Goal: Task Accomplishment & Management: Use online tool/utility

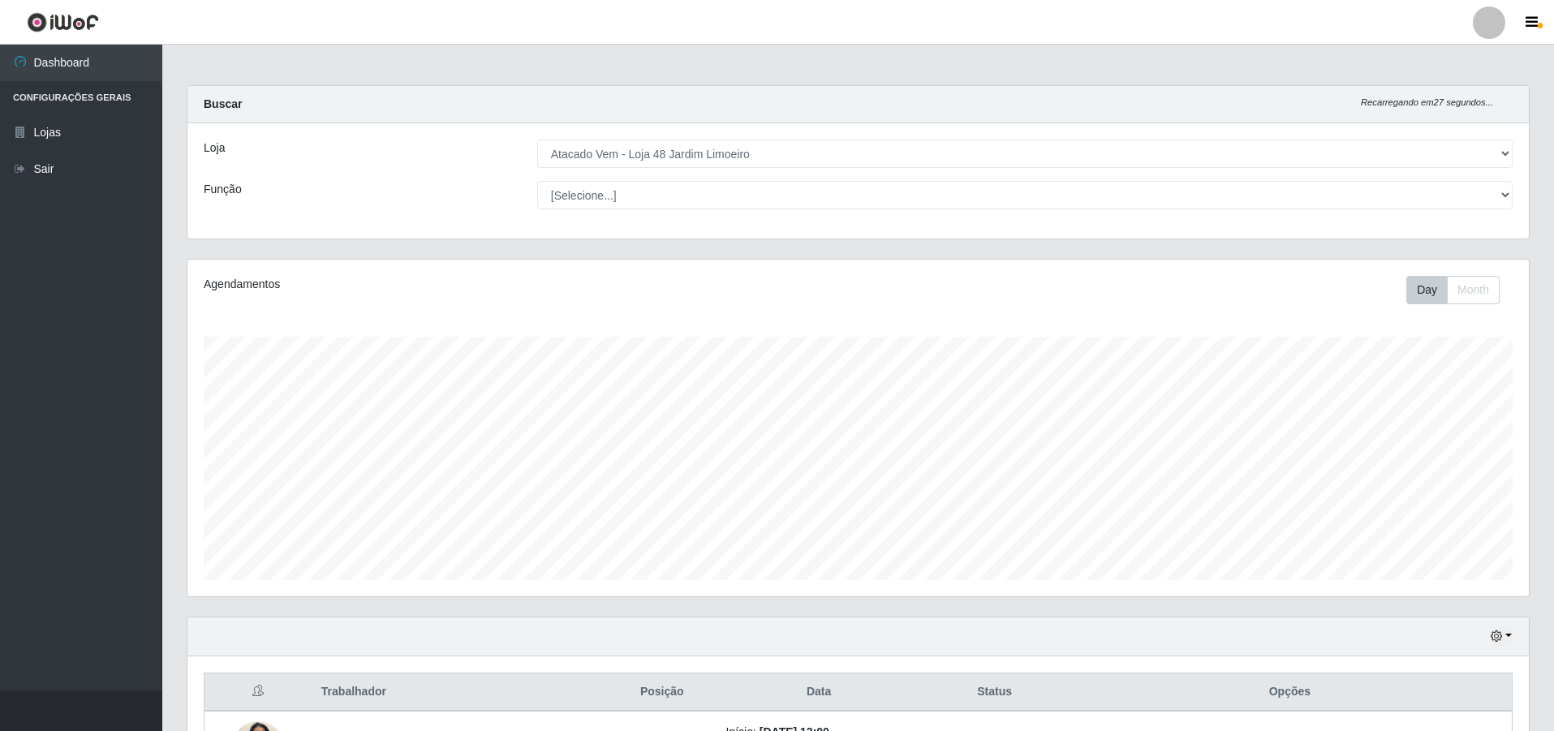
select select "449"
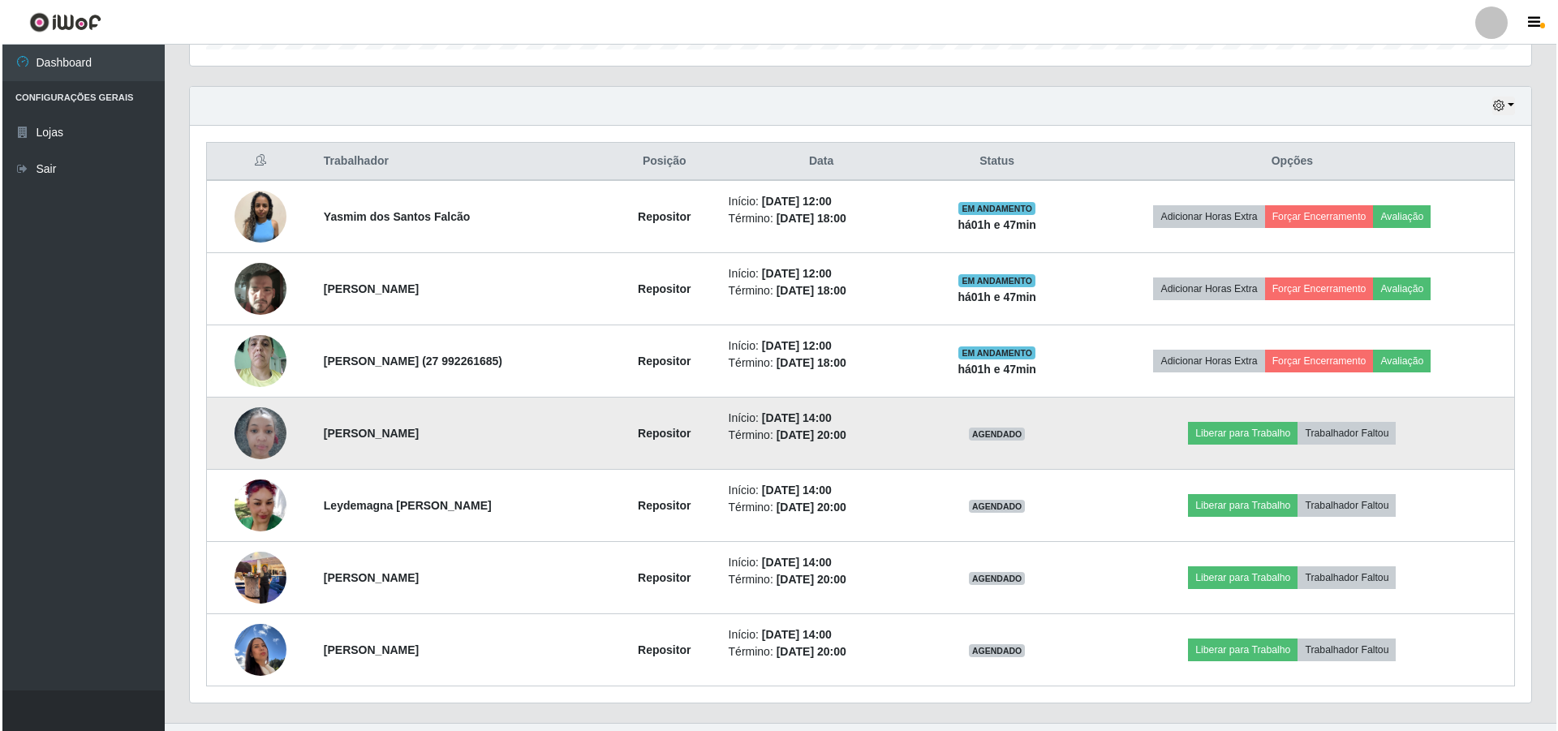
scroll to position [563, 0]
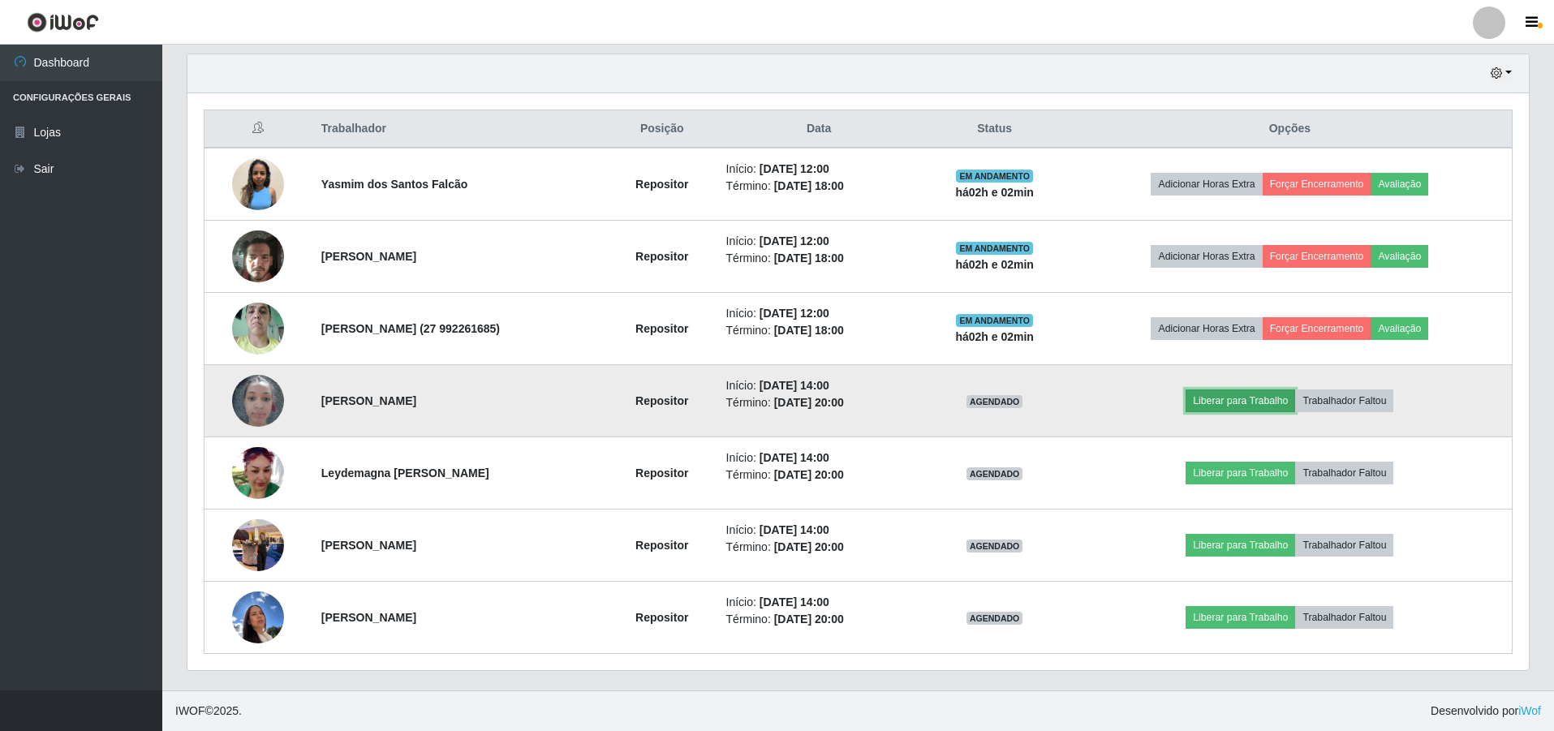
click at [1259, 395] on button "Liberar para Trabalho" at bounding box center [1240, 400] width 110 height 23
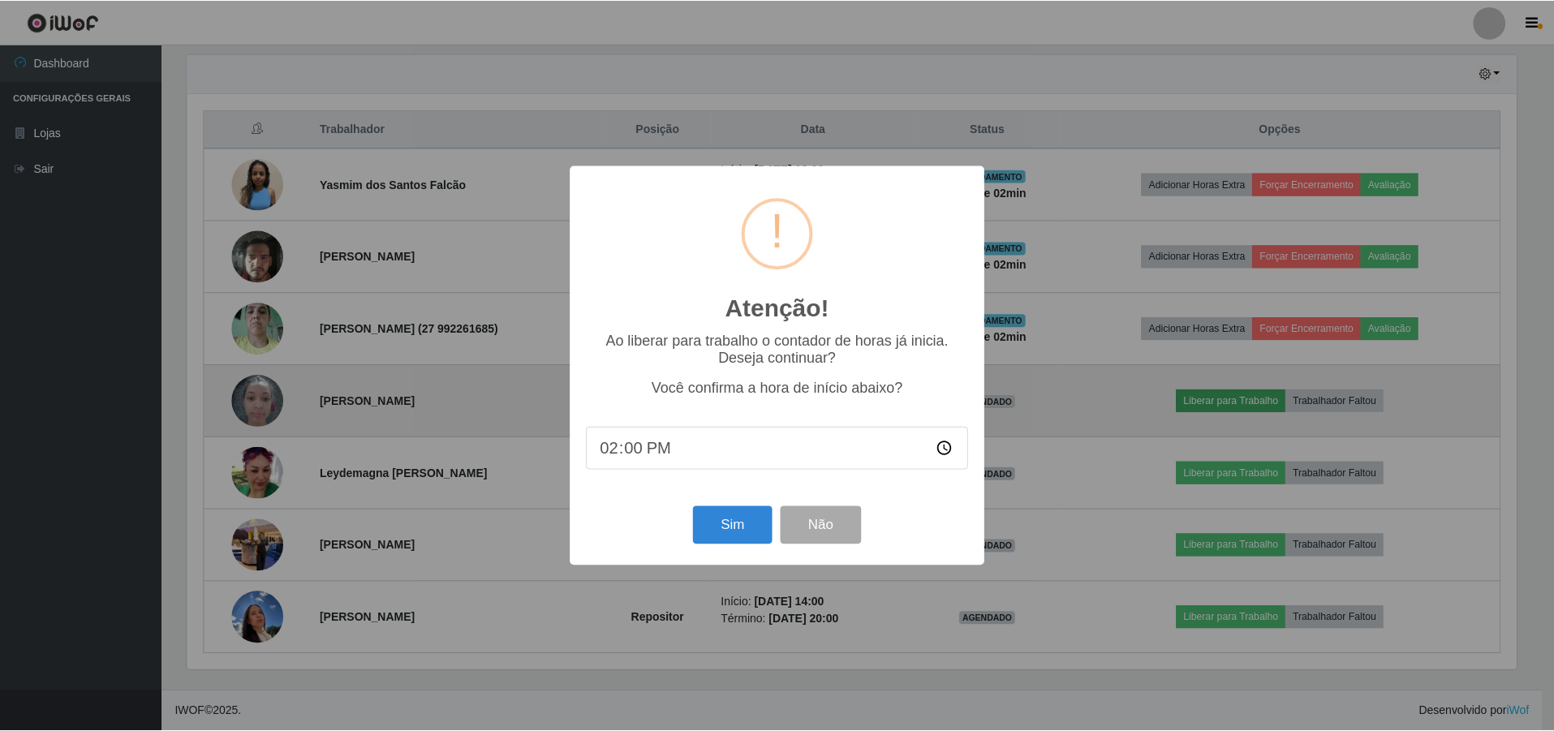
scroll to position [337, 1333]
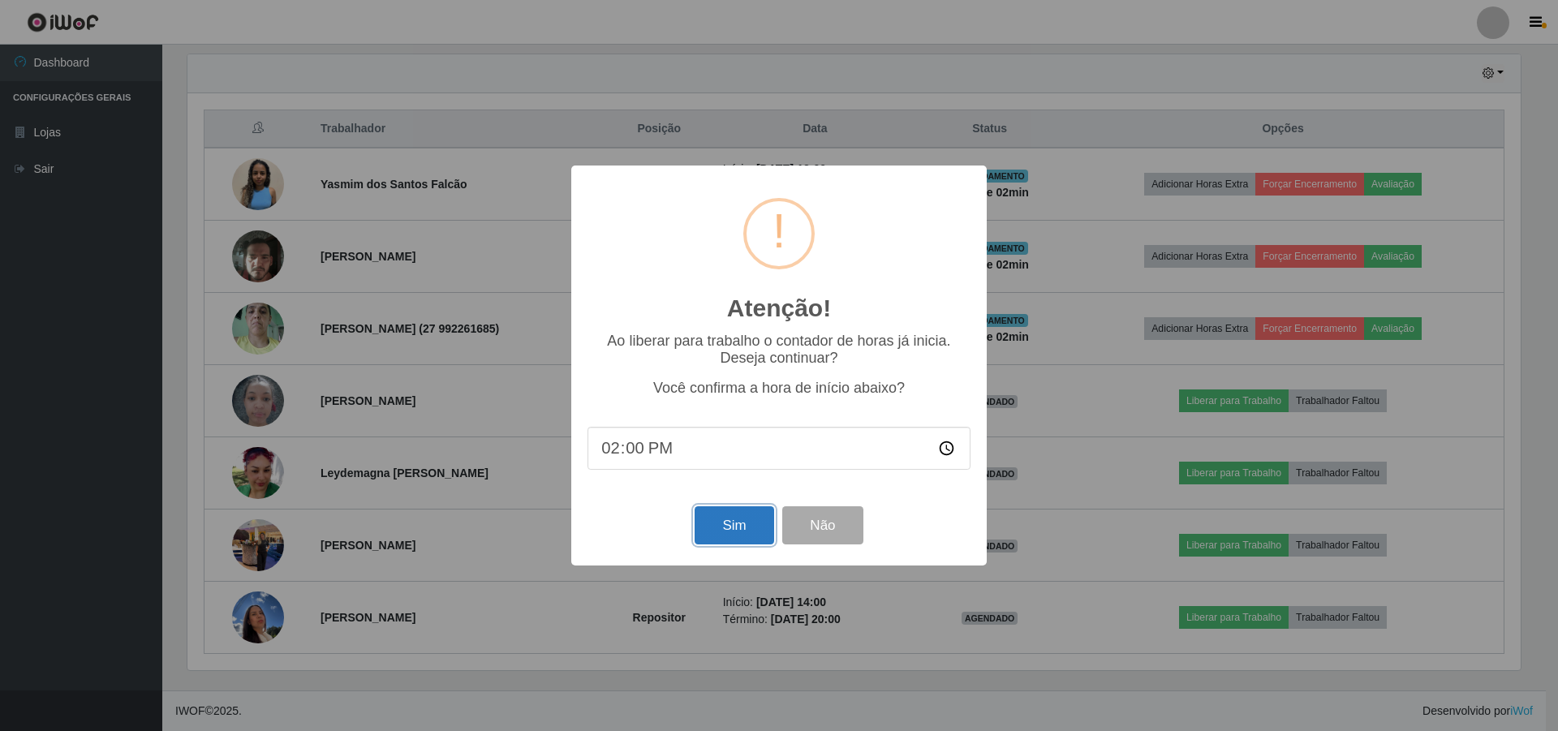
click at [699, 542] on button "Sim" at bounding box center [733, 525] width 79 height 38
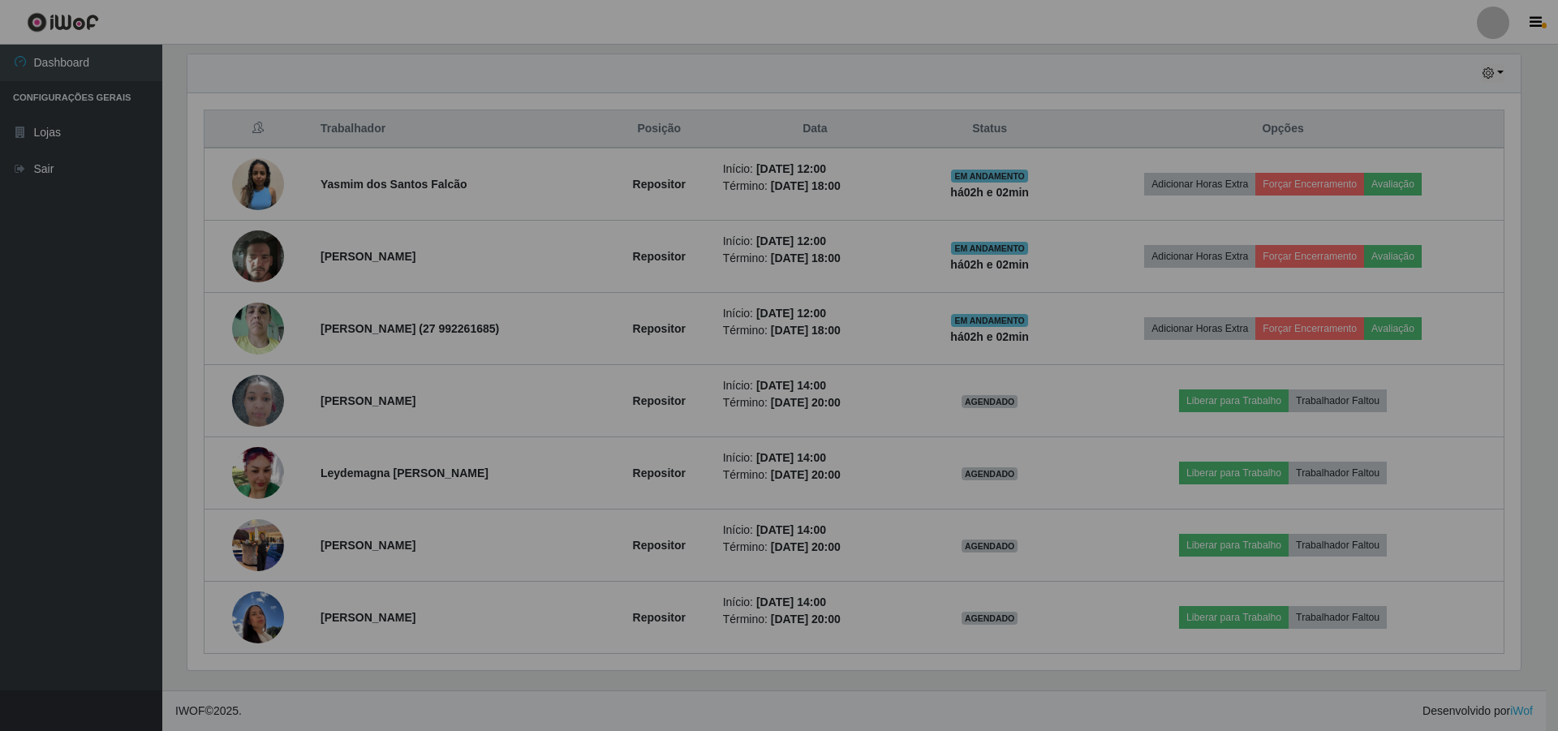
scroll to position [337, 1341]
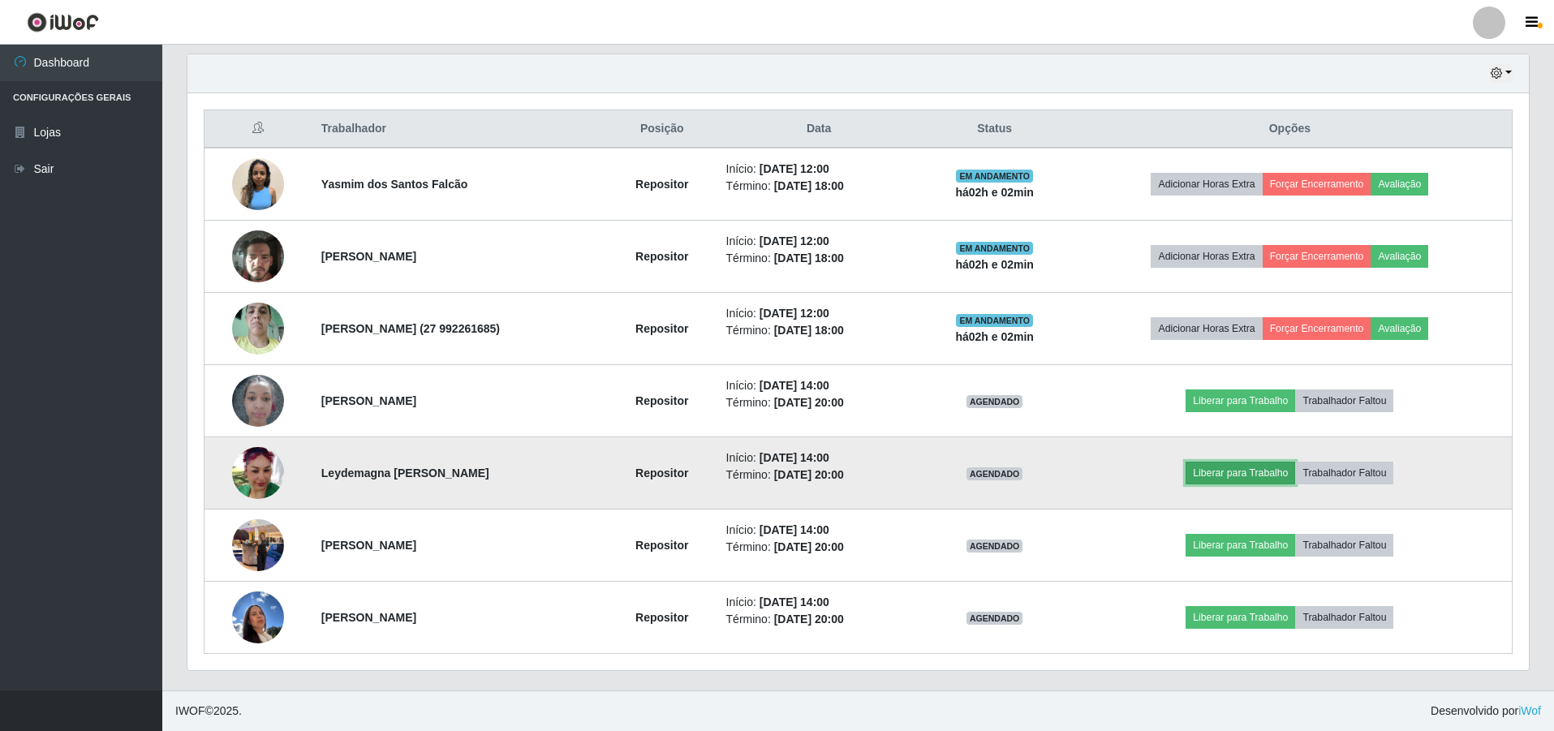
click at [1267, 475] on button "Liberar para Trabalho" at bounding box center [1240, 473] width 110 height 23
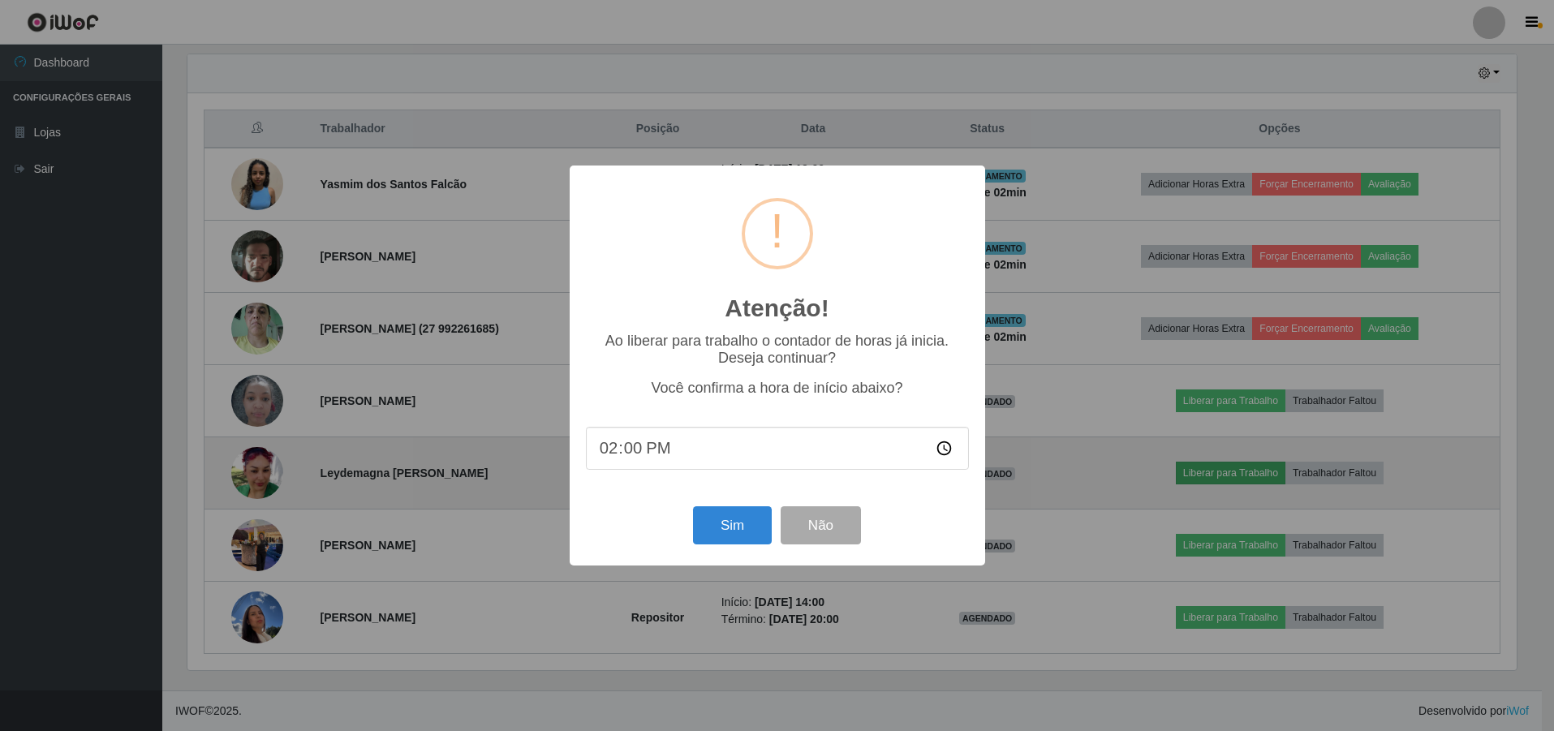
scroll to position [337, 1333]
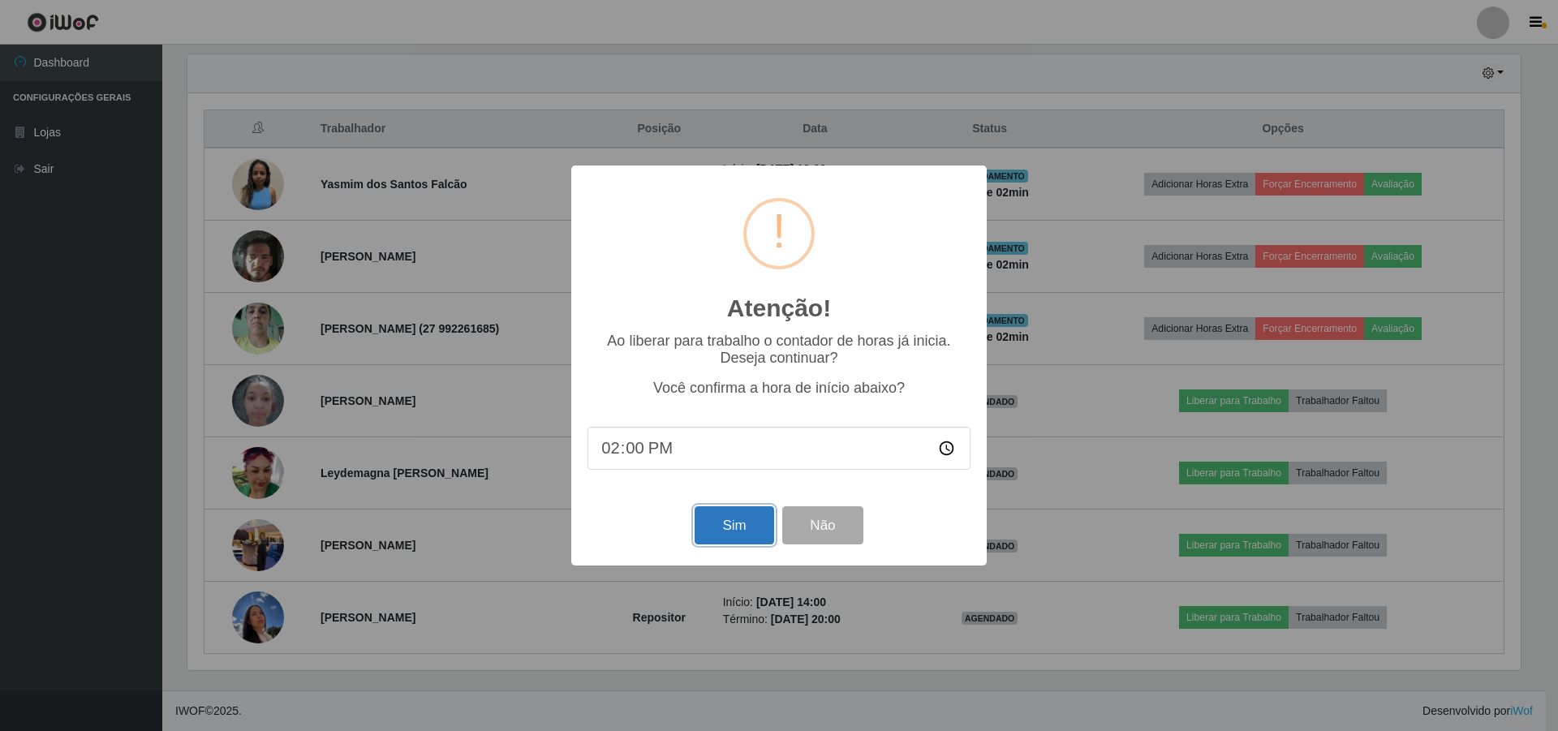
click at [729, 522] on button "Sim" at bounding box center [733, 525] width 79 height 38
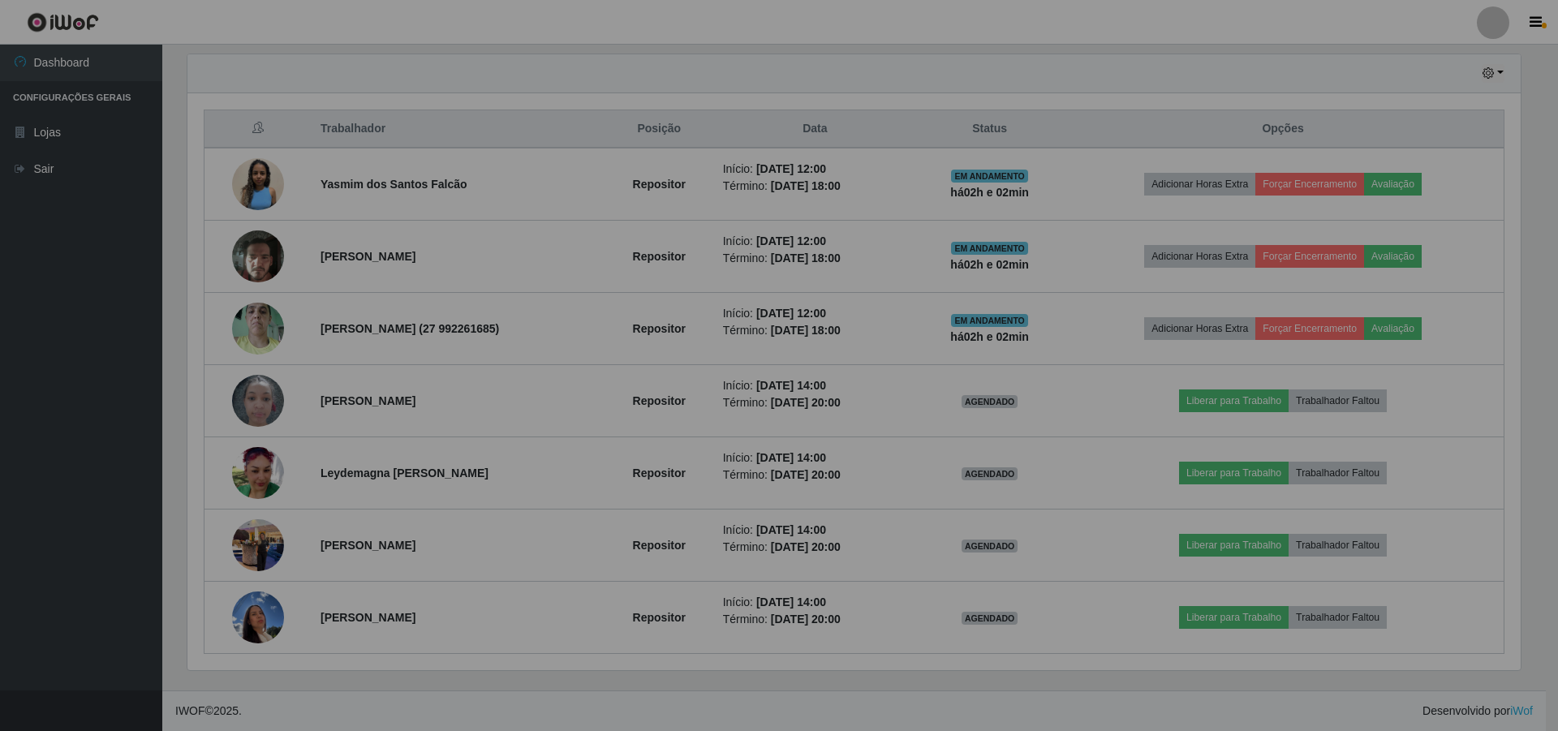
scroll to position [337, 1341]
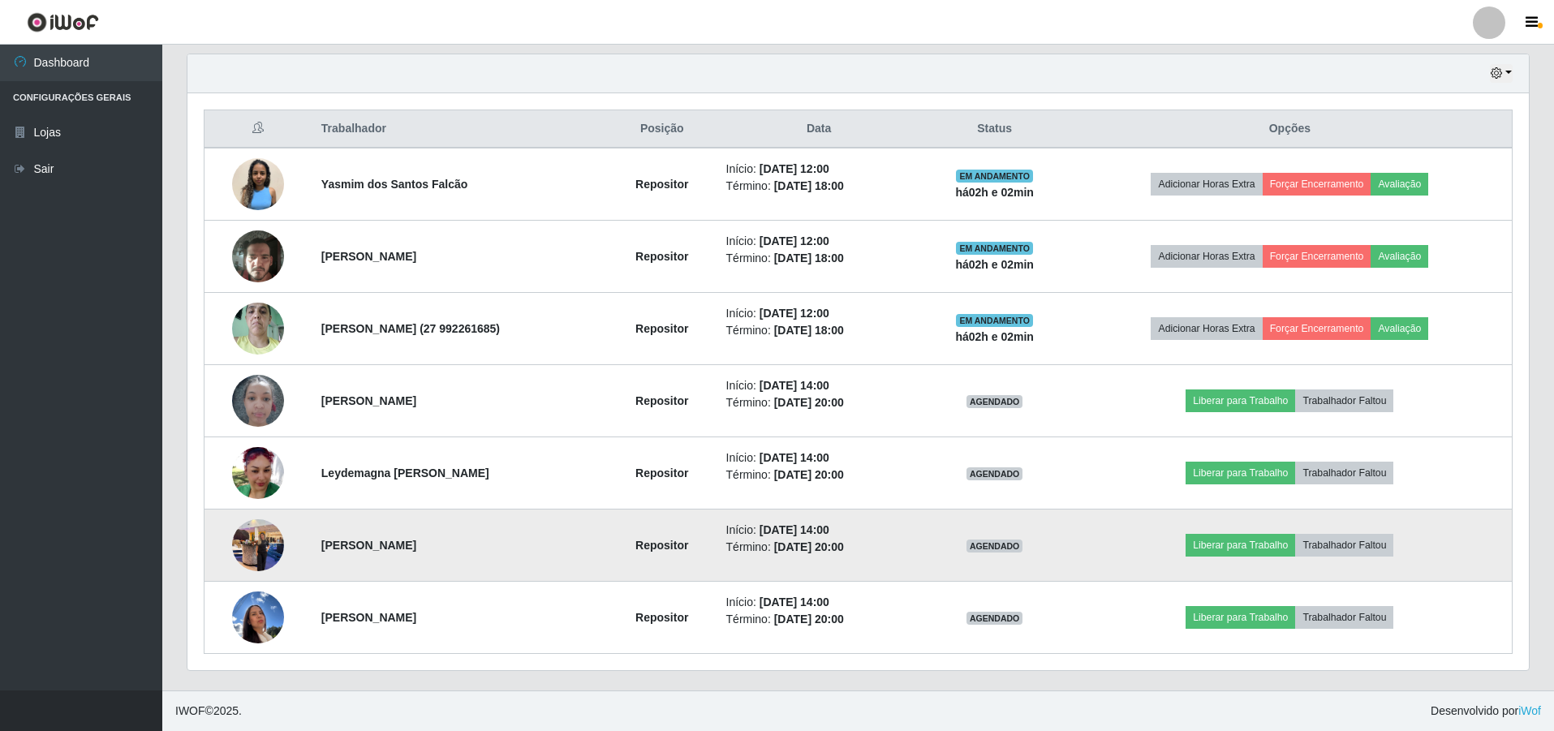
click at [242, 544] on img at bounding box center [258, 544] width 52 height 69
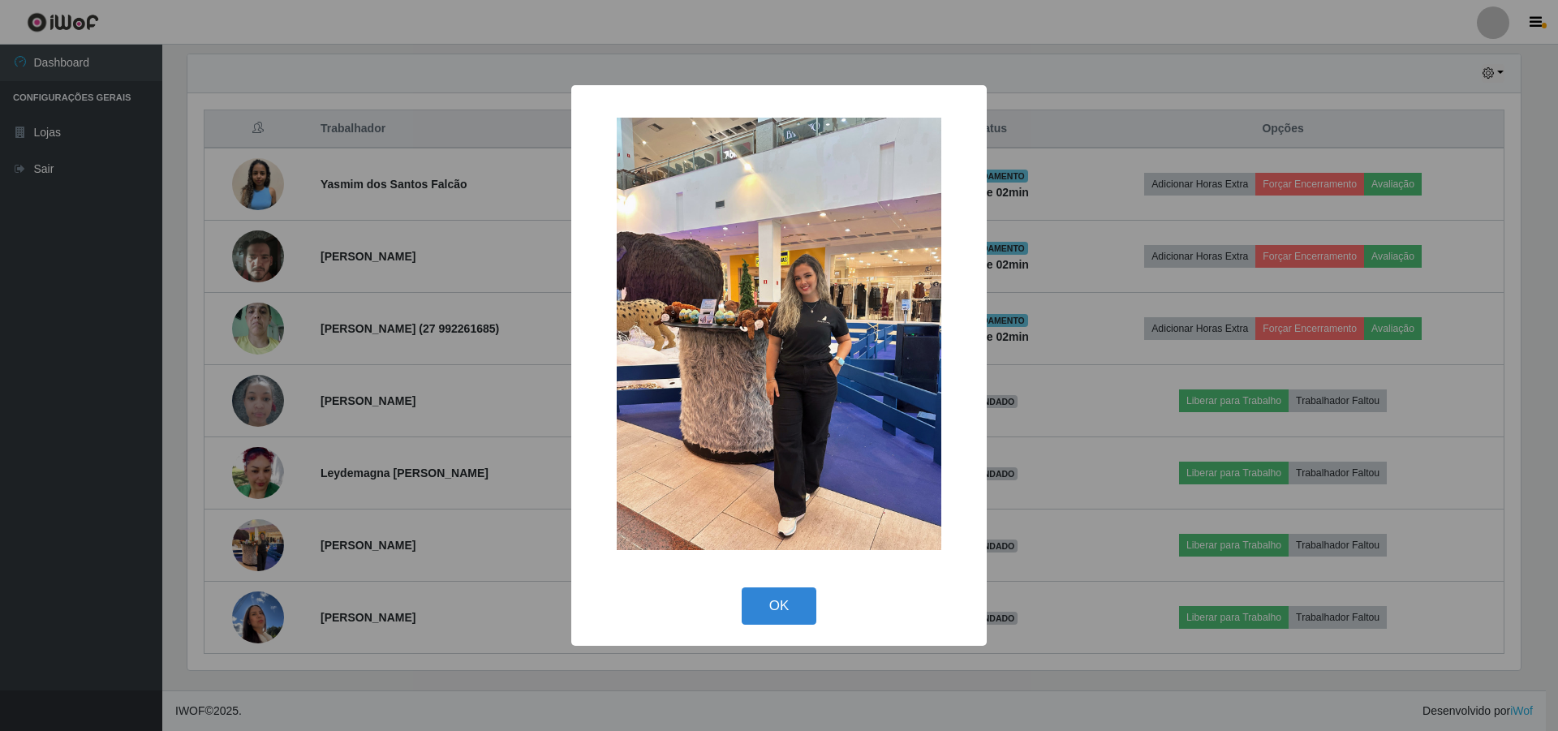
drag, startPoint x: 897, startPoint y: 384, endPoint x: 899, endPoint y: 452, distance: 68.2
click at [897, 384] on img at bounding box center [779, 334] width 325 height 432
click at [786, 602] on button "OK" at bounding box center [779, 606] width 75 height 38
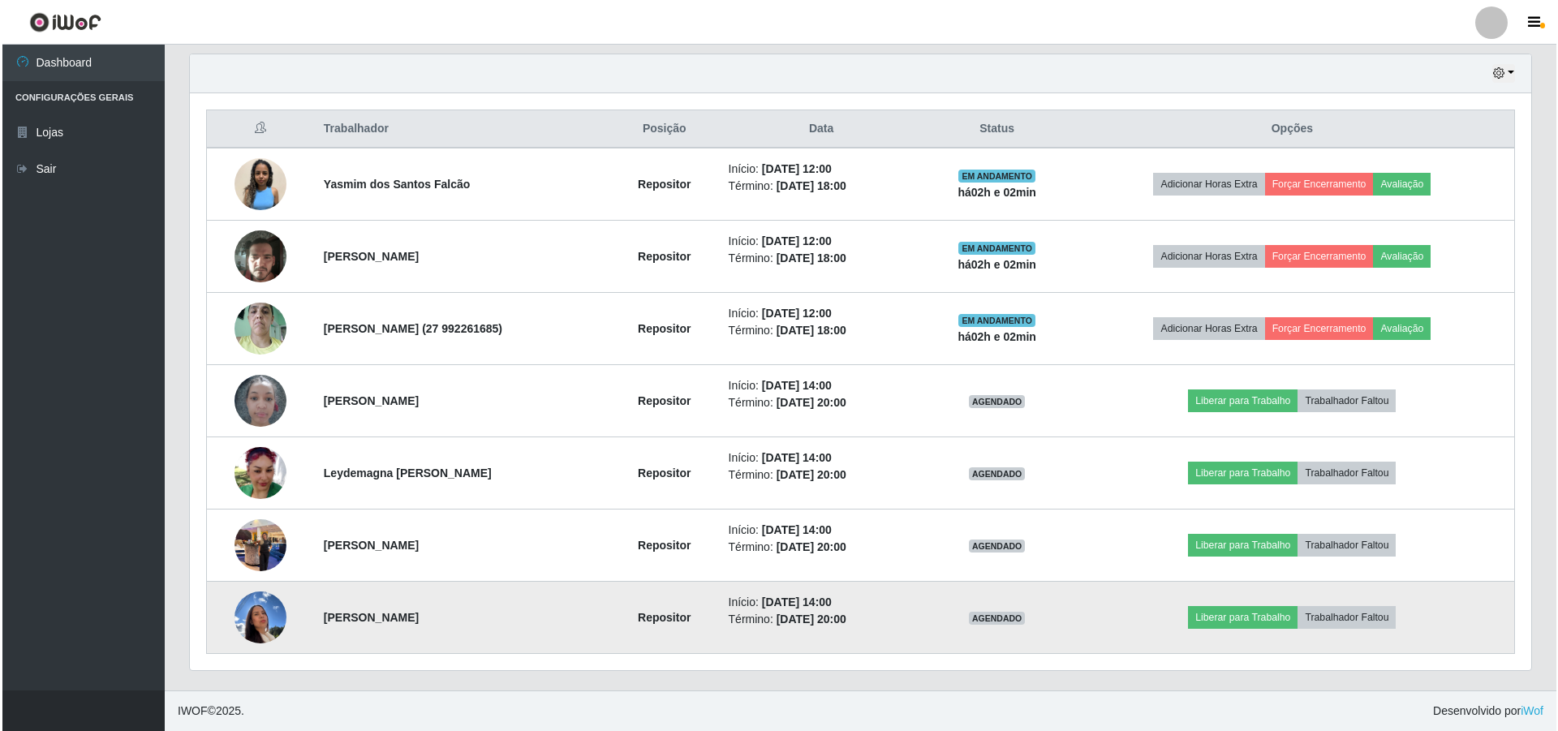
scroll to position [337, 1341]
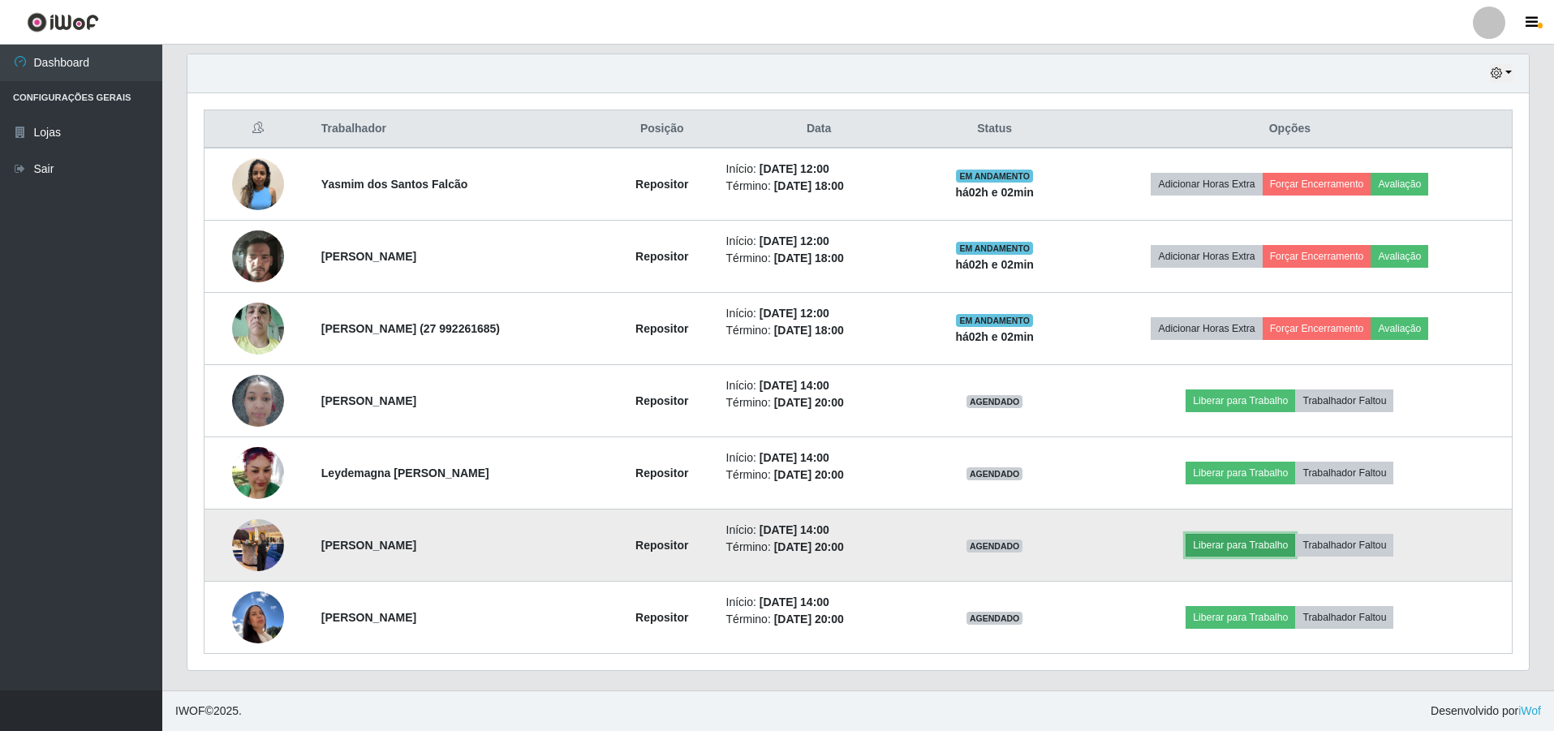
click at [1237, 545] on button "Liberar para Trabalho" at bounding box center [1240, 545] width 110 height 23
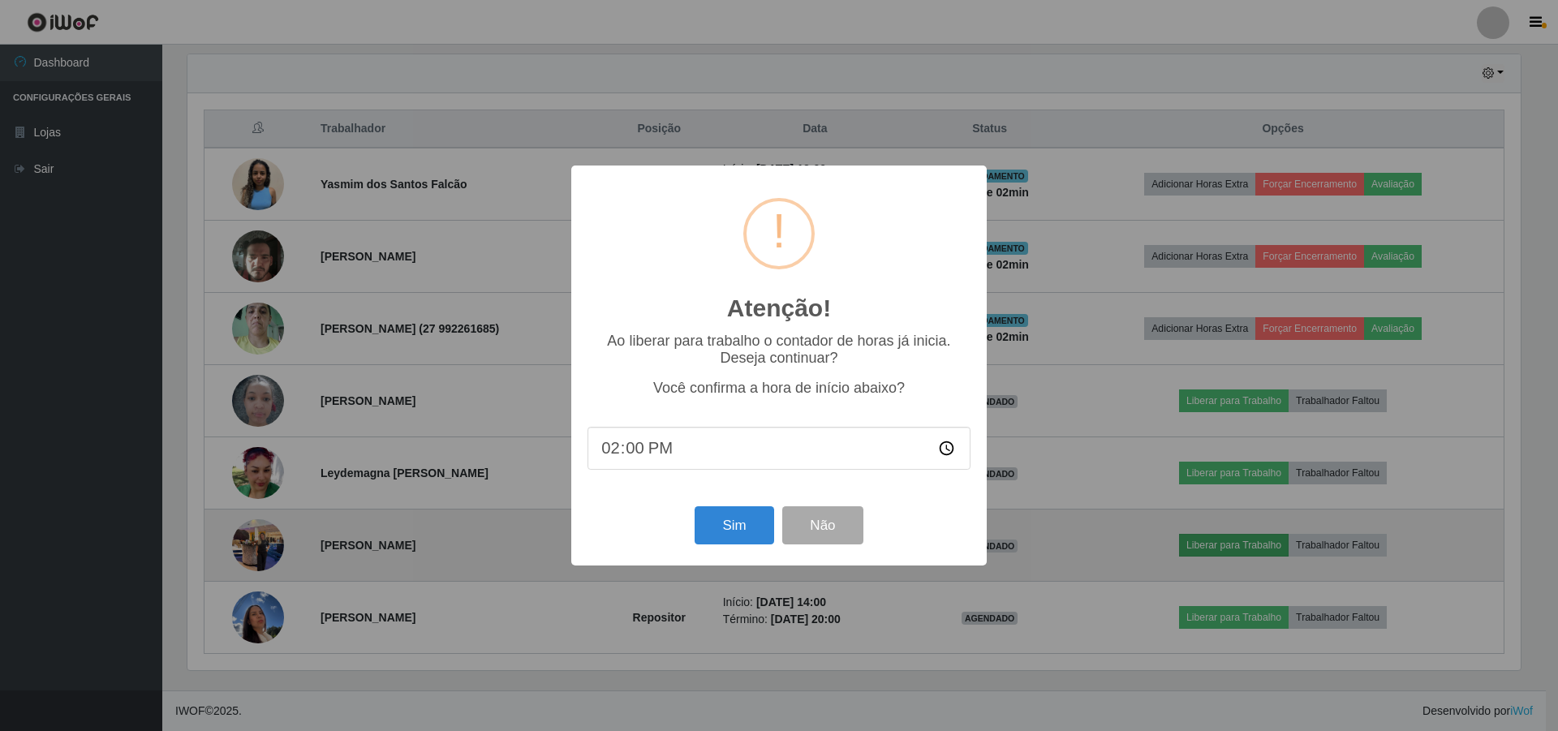
scroll to position [337, 1333]
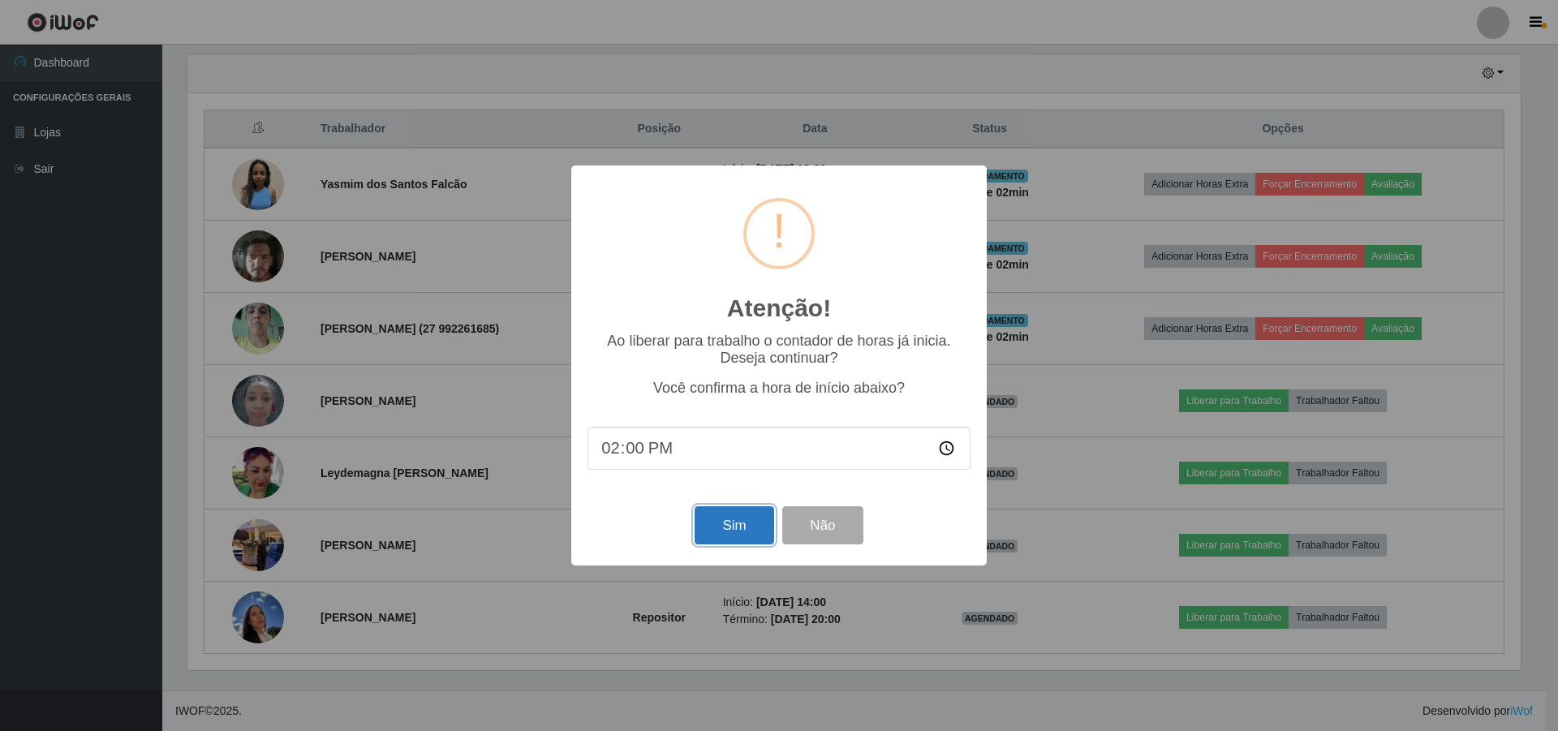
click at [717, 519] on button "Sim" at bounding box center [733, 525] width 79 height 38
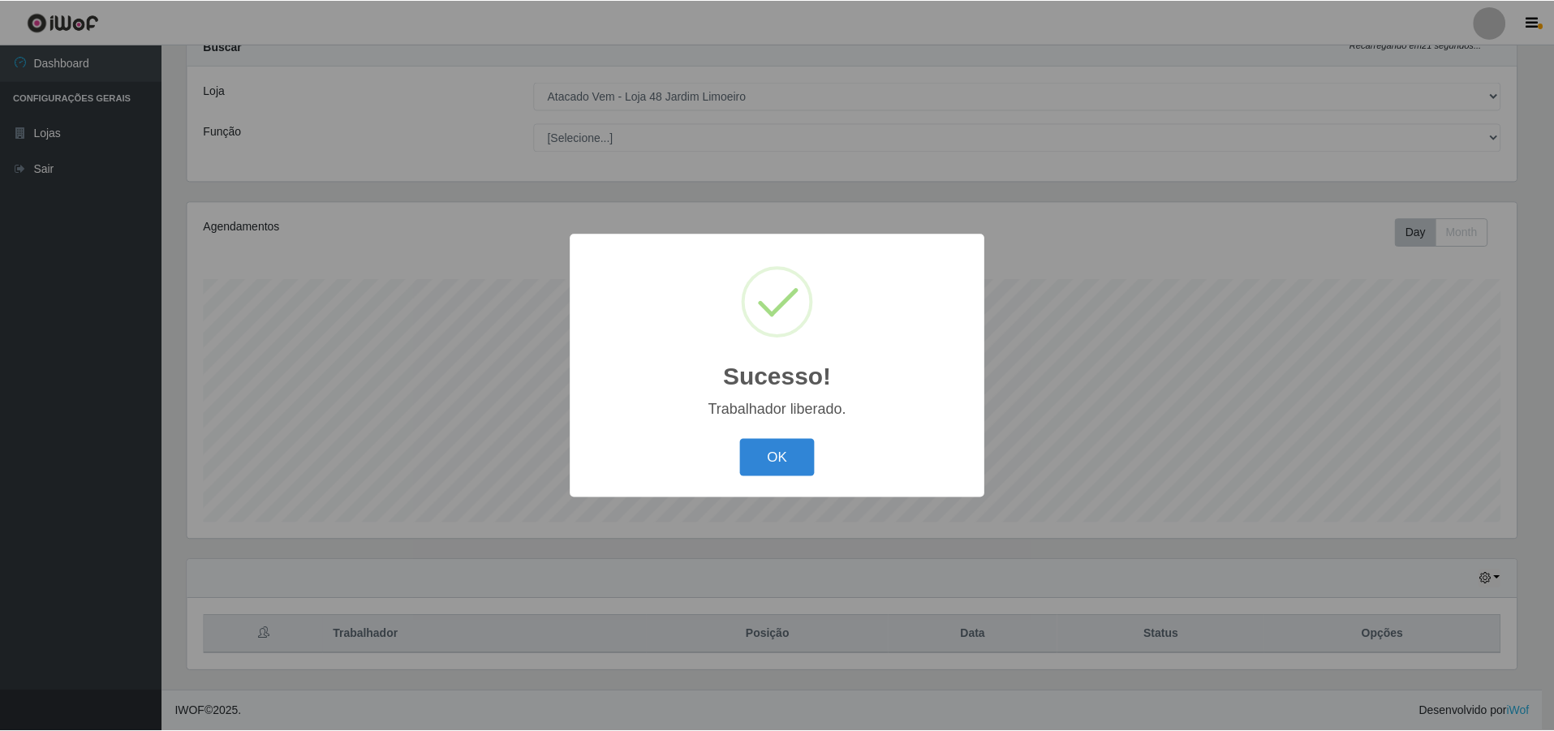
scroll to position [810976, 809980]
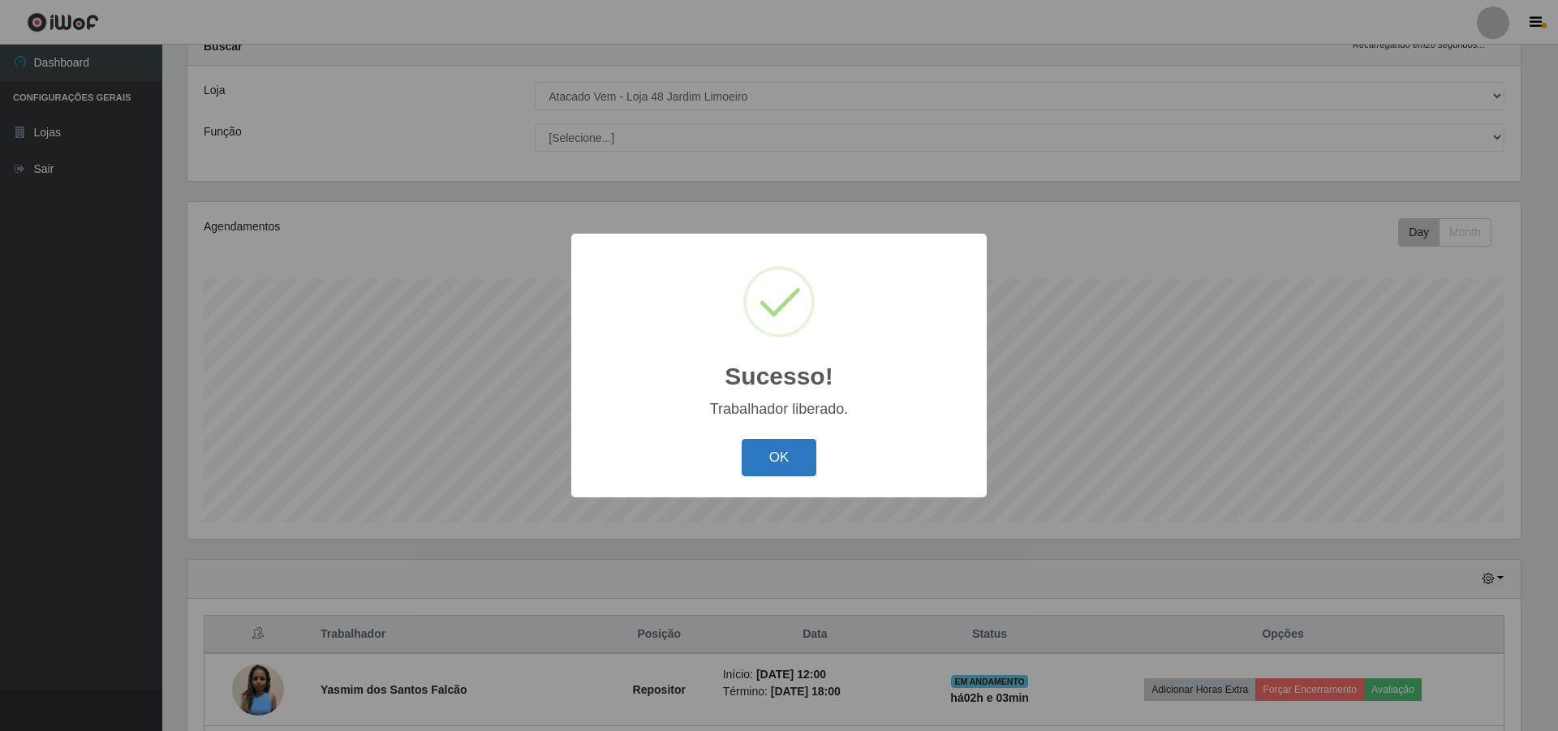
click at [798, 457] on button "OK" at bounding box center [779, 458] width 75 height 38
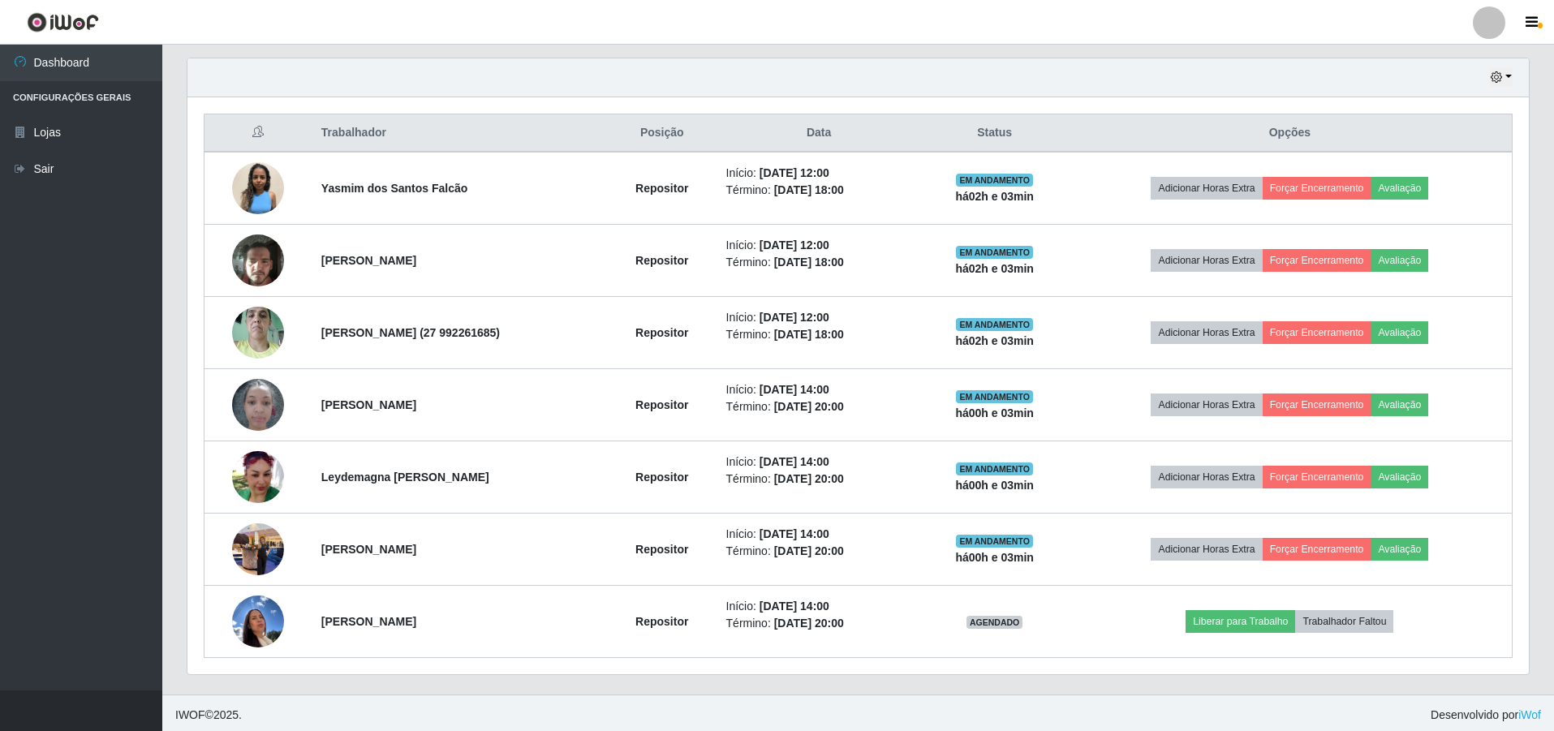
scroll to position [563, 0]
